Goal: Information Seeking & Learning: Understand process/instructions

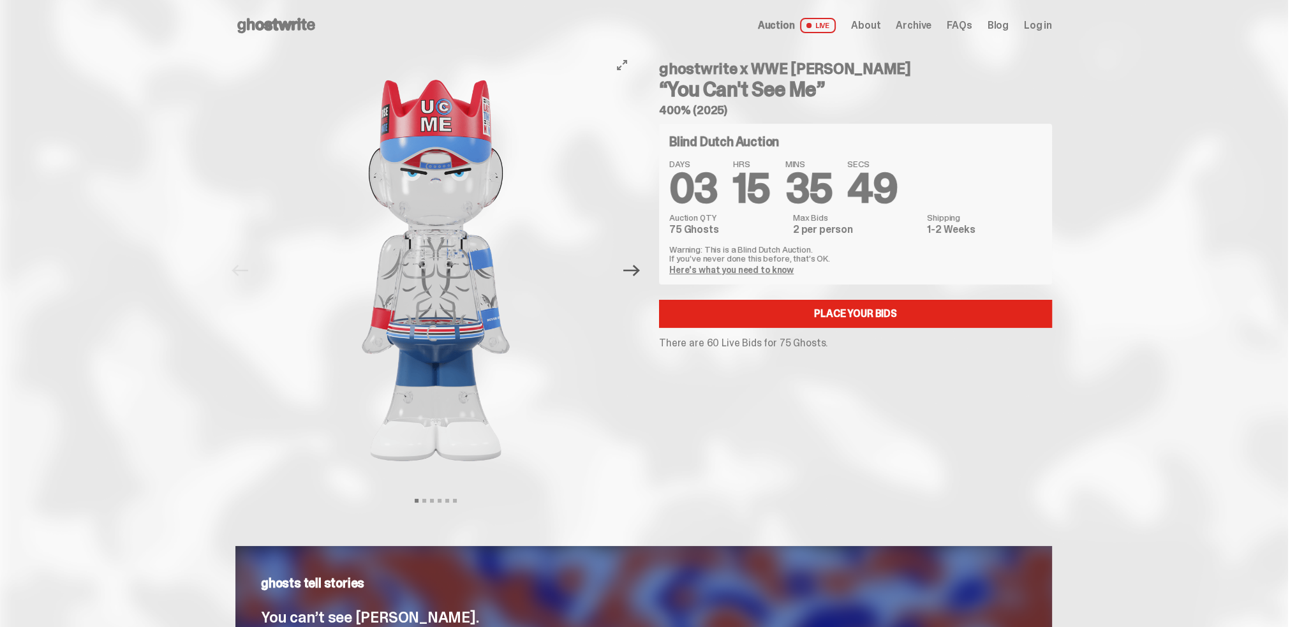
click at [635, 274] on icon "Next" at bounding box center [631, 270] width 17 height 17
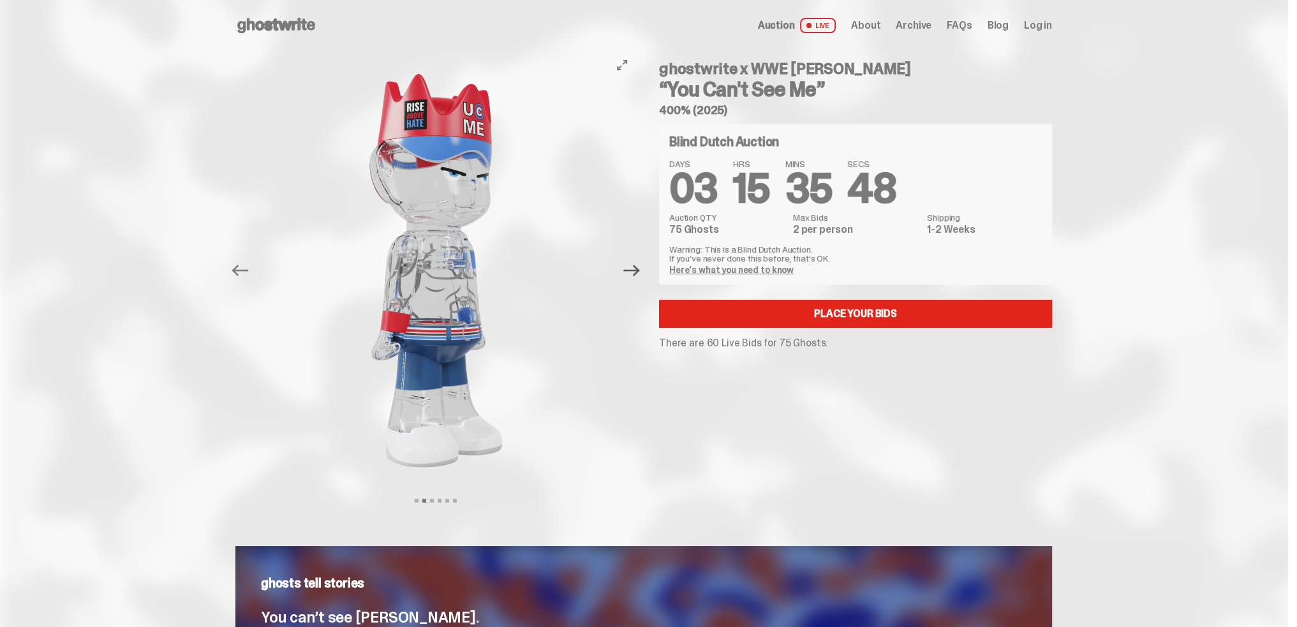
click at [635, 274] on icon "Next" at bounding box center [631, 270] width 17 height 17
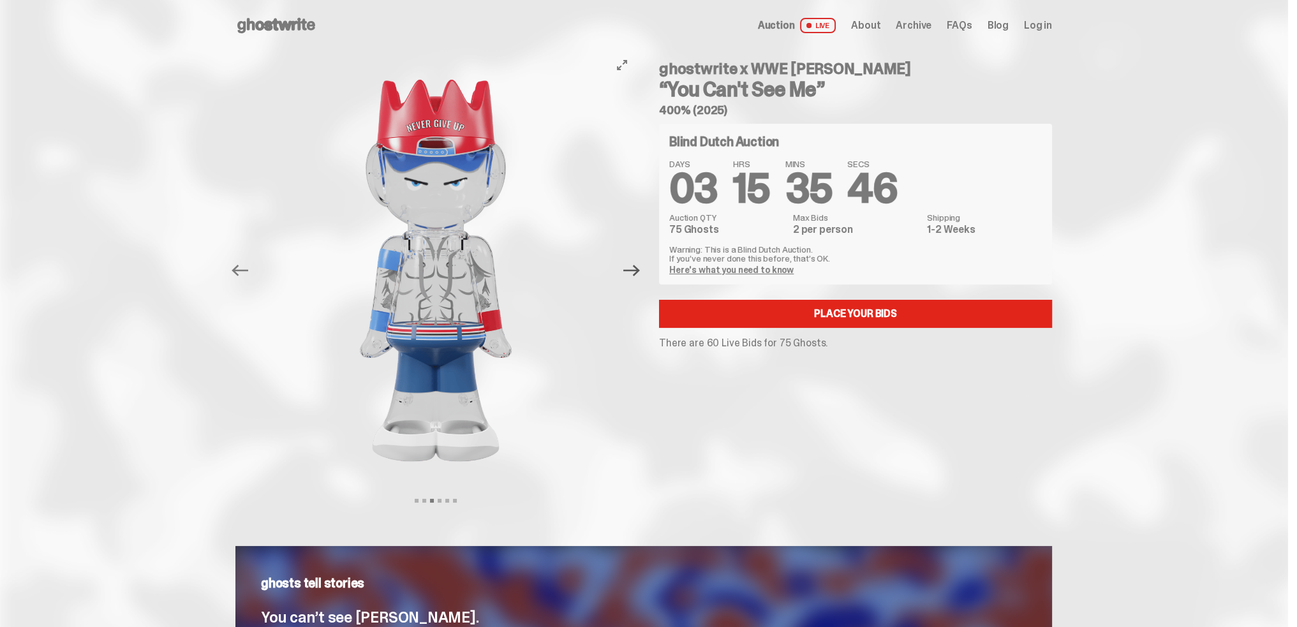
click at [635, 274] on icon "Next" at bounding box center [631, 270] width 17 height 17
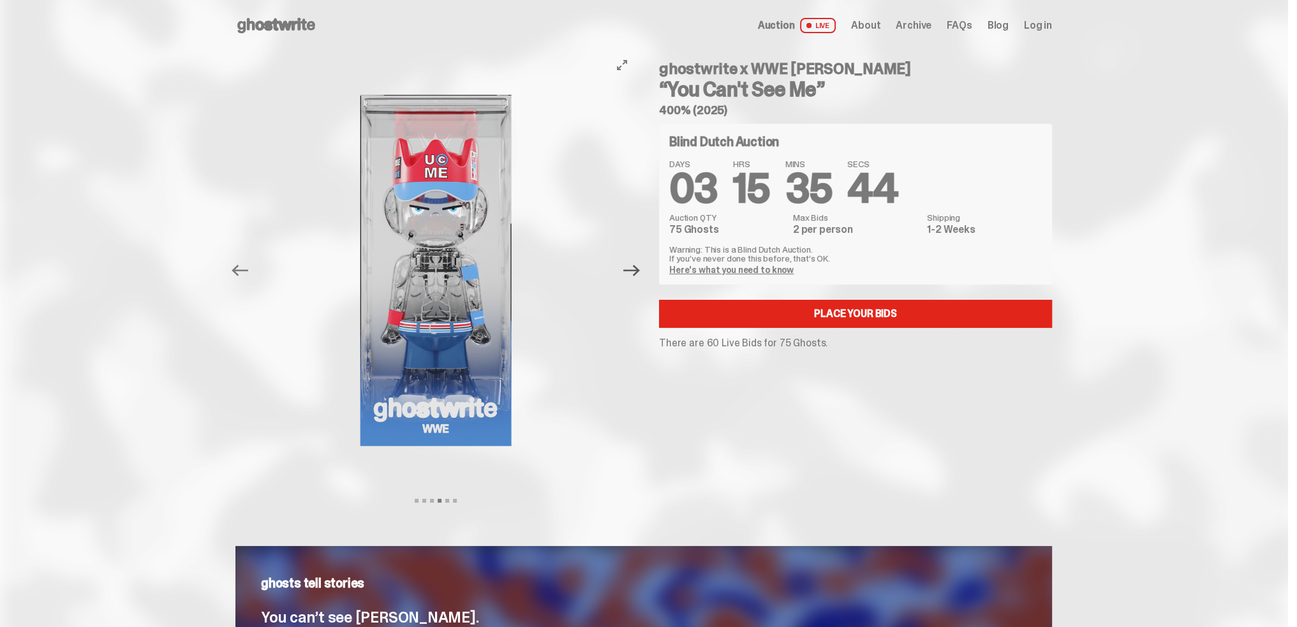
click at [635, 274] on icon "Next" at bounding box center [631, 270] width 17 height 17
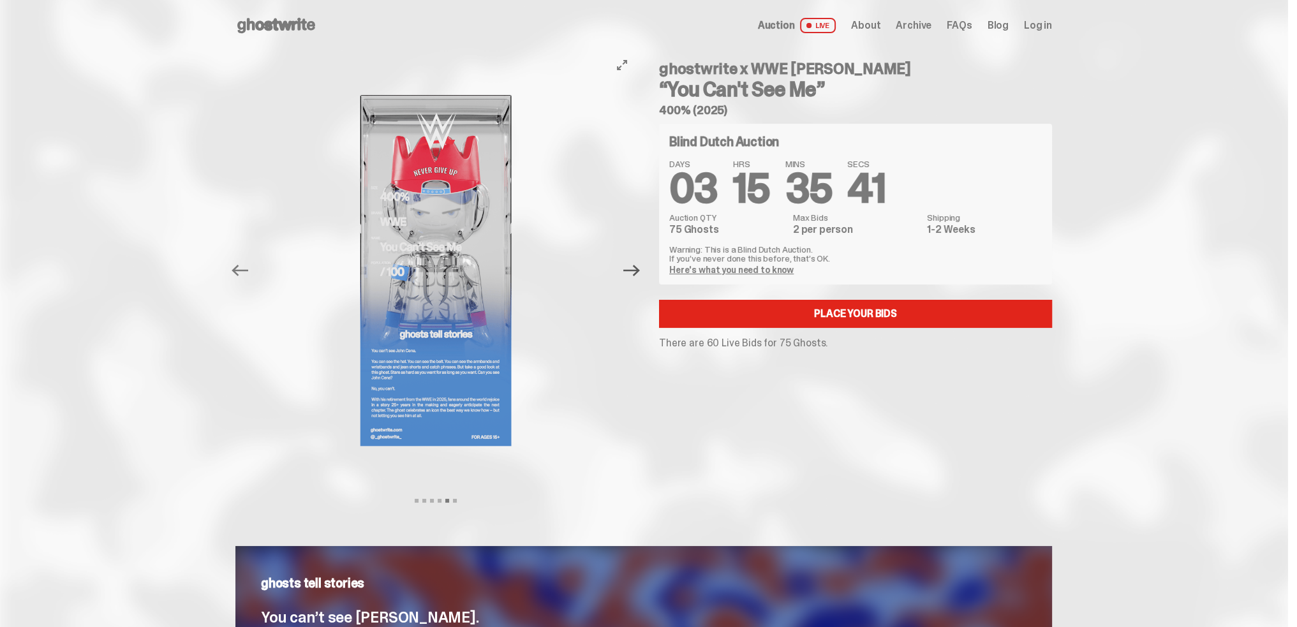
click at [635, 274] on icon "Next" at bounding box center [631, 270] width 17 height 17
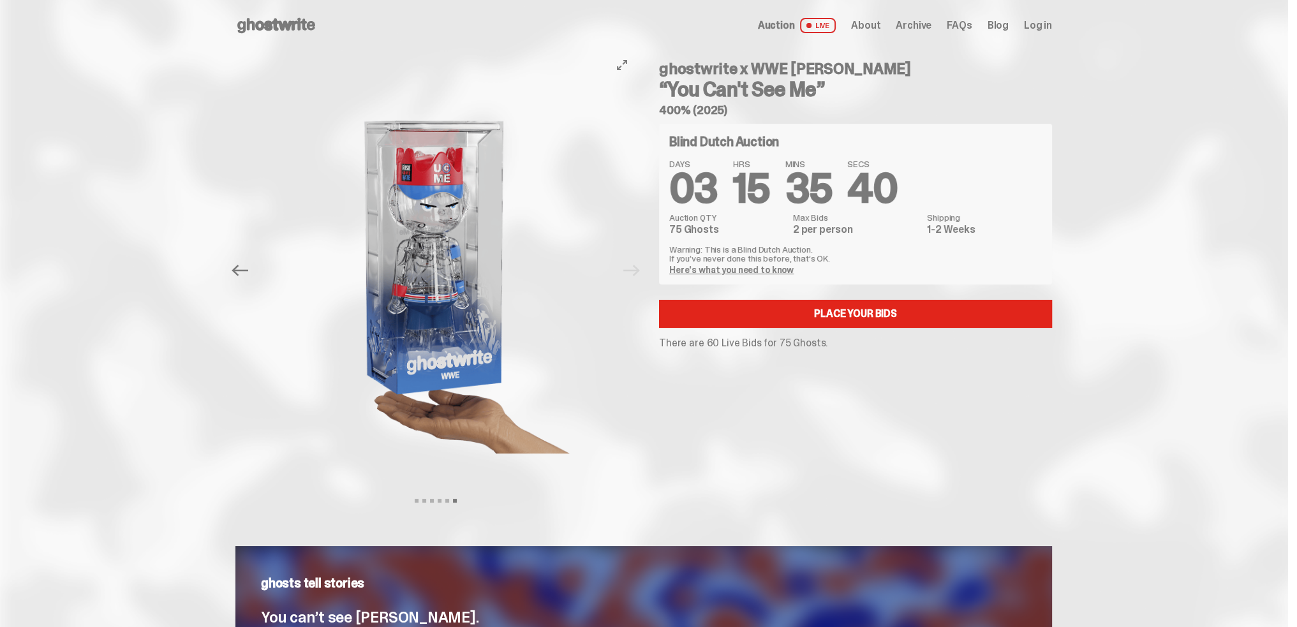
click at [635, 274] on div at bounding box center [435, 270] width 401 height 439
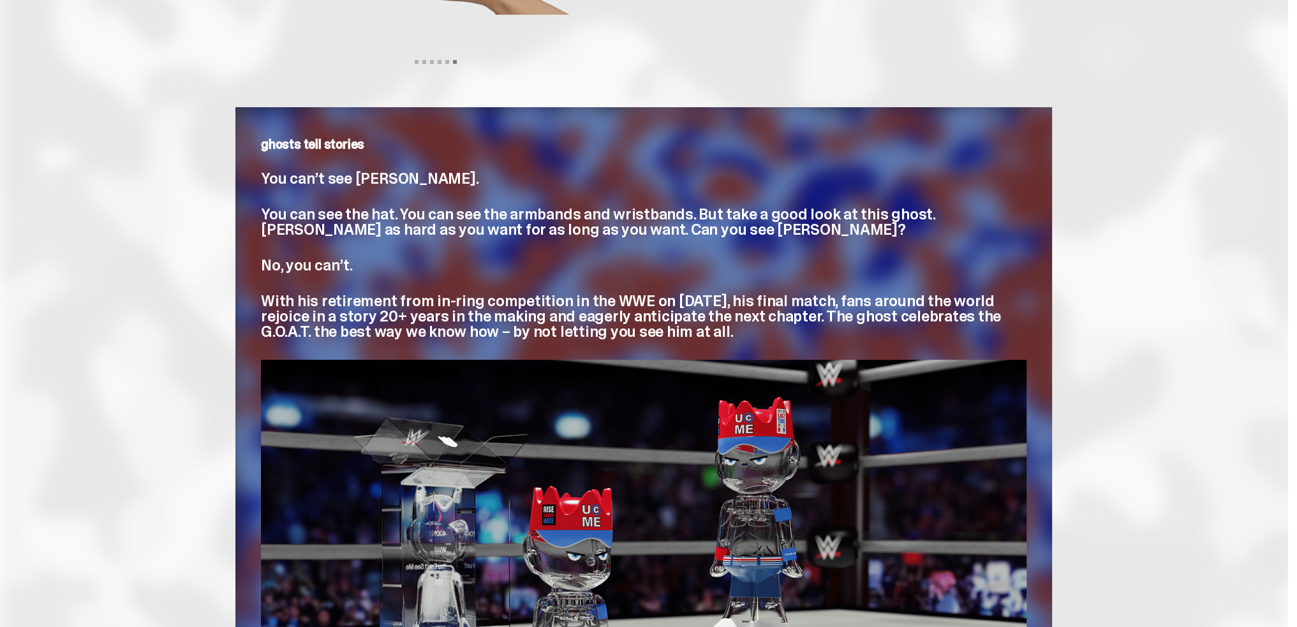
scroll to position [56, 0]
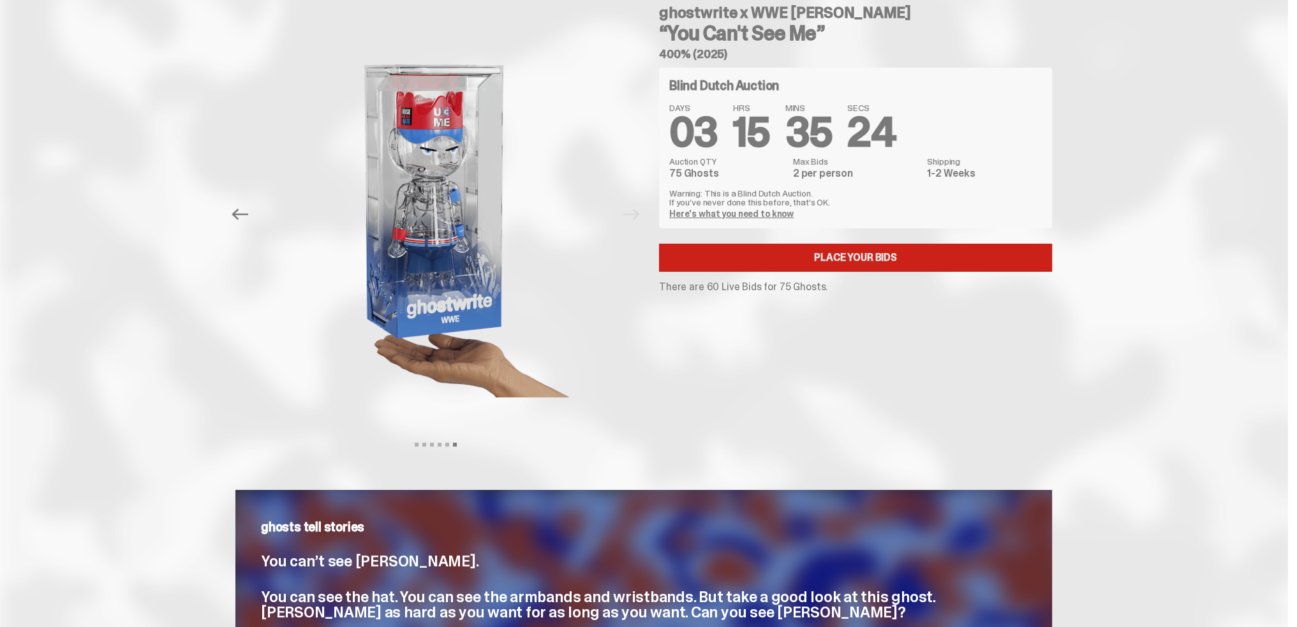
click at [837, 253] on link "Place your Bids" at bounding box center [855, 258] width 393 height 28
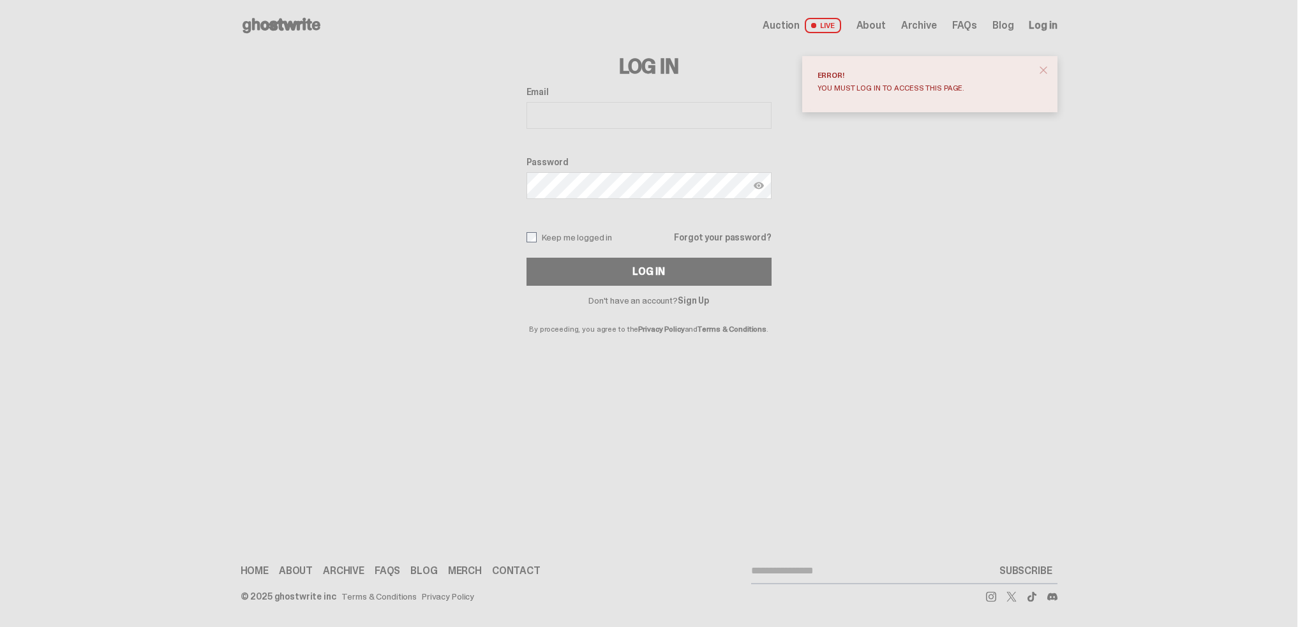
click at [950, 26] on div "Auction LIVE About Archive FAQs Blog Log in" at bounding box center [909, 25] width 294 height 15
click at [962, 27] on span "FAQs" at bounding box center [964, 25] width 25 height 10
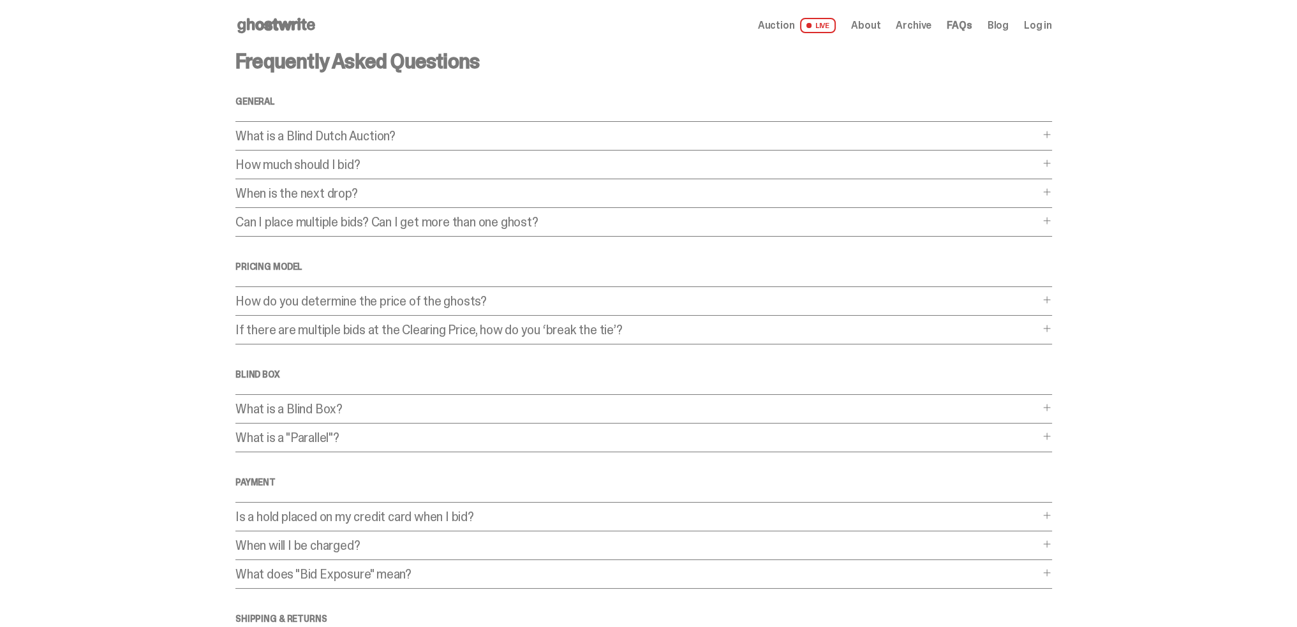
click at [289, 132] on p "What is a Blind Dutch Auction?" at bounding box center [637, 136] width 804 height 13
